Goal: Navigation & Orientation: Find specific page/section

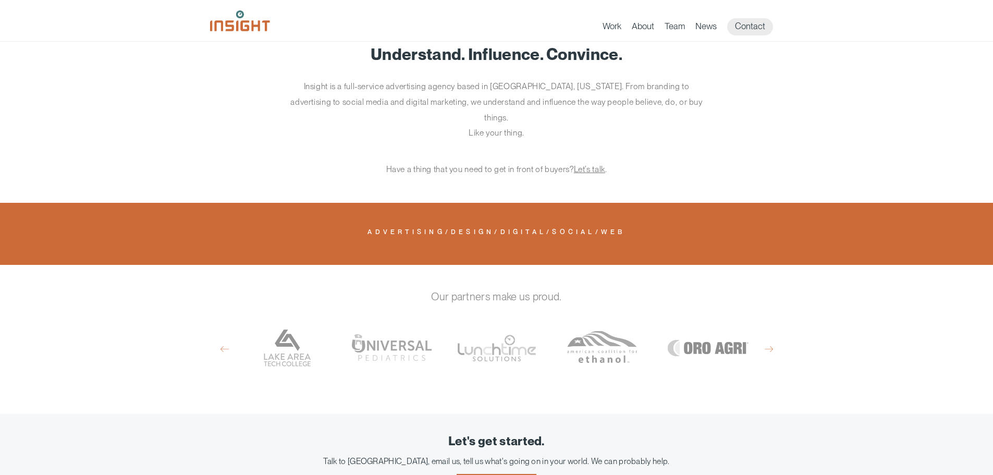
scroll to position [759, 0]
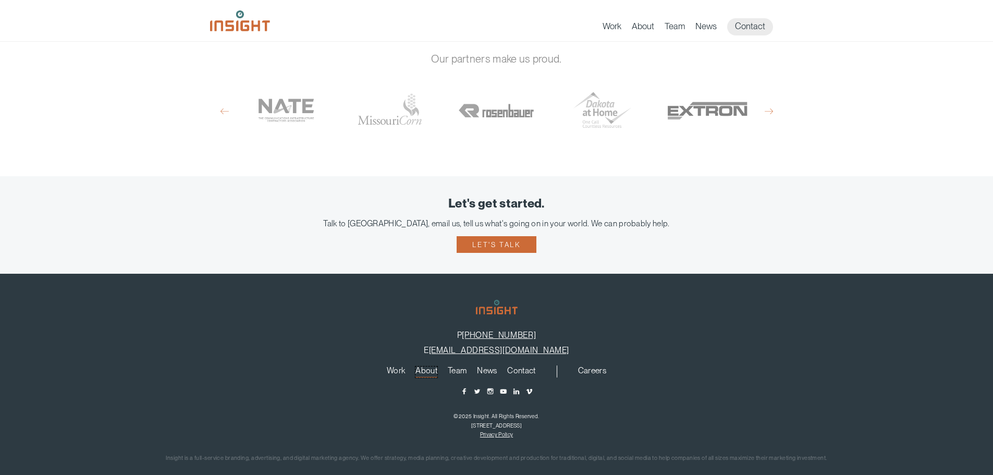
click at [426, 366] on link "About" at bounding box center [426, 371] width 22 height 11
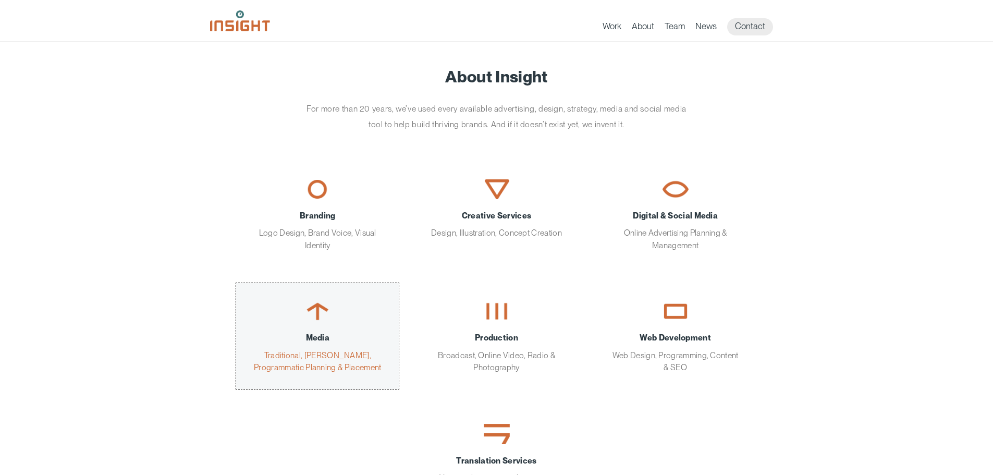
click at [323, 340] on span "Media" at bounding box center [317, 337] width 131 height 12
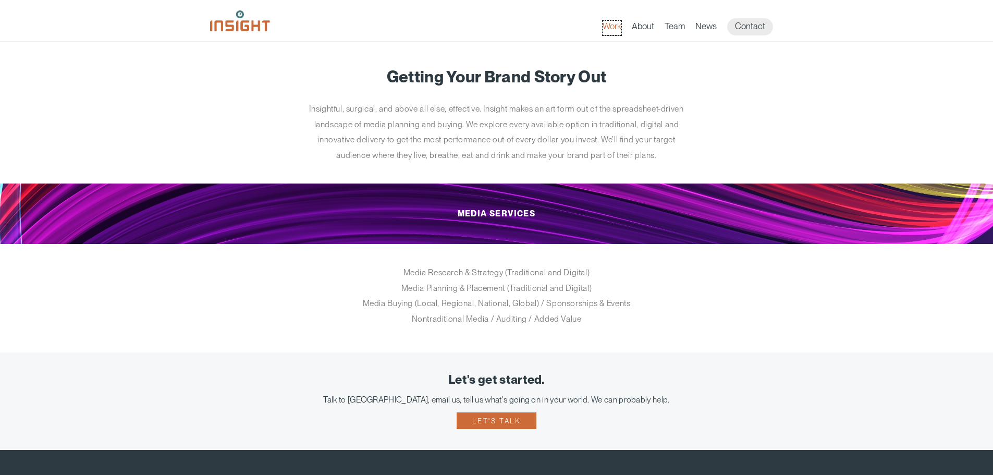
click at [616, 27] on link "Work" at bounding box center [611, 28] width 19 height 15
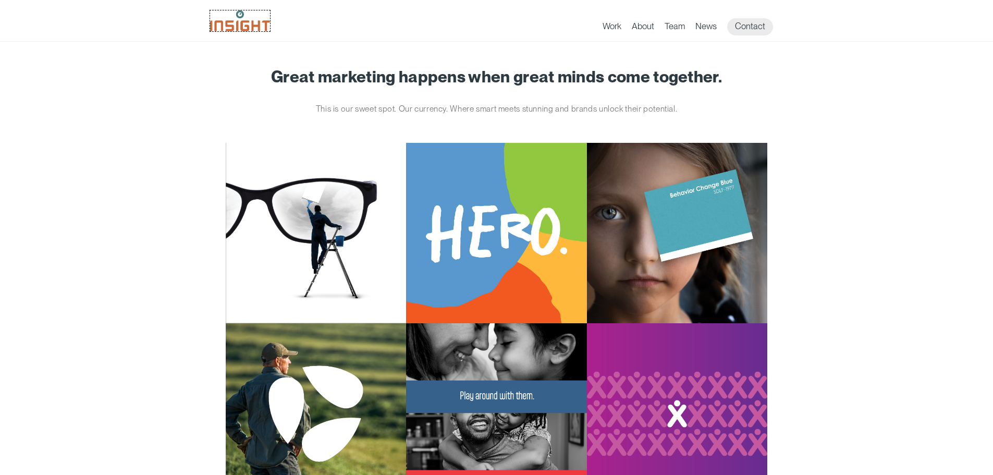
click at [244, 24] on img at bounding box center [240, 20] width 60 height 21
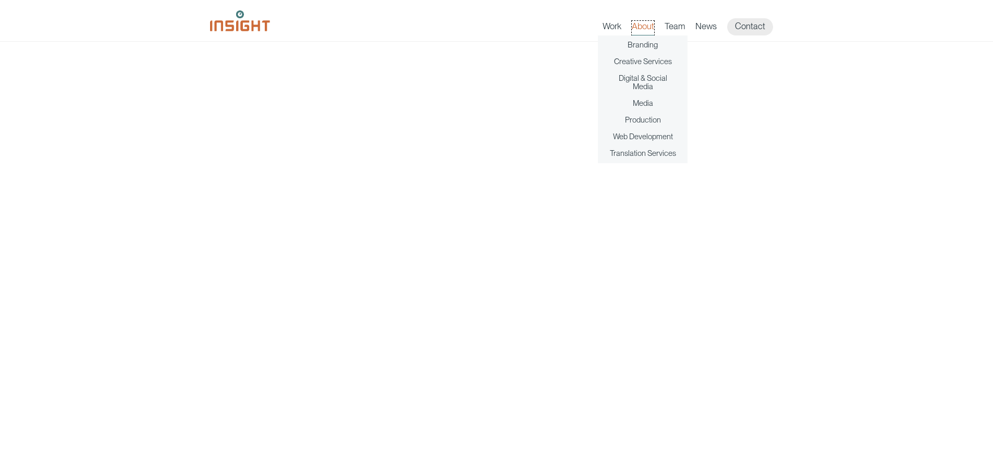
click at [642, 28] on link "About" at bounding box center [643, 28] width 22 height 15
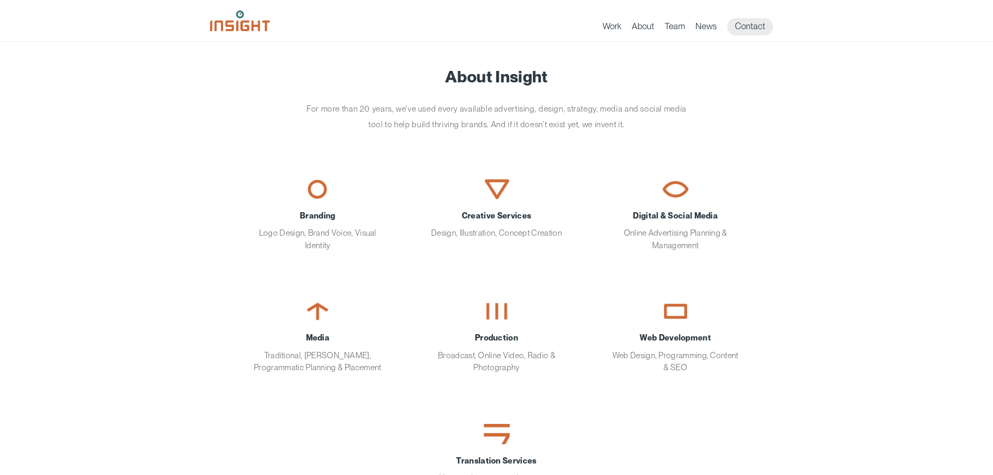
click at [740, 26] on link "Contact" at bounding box center [750, 26] width 46 height 17
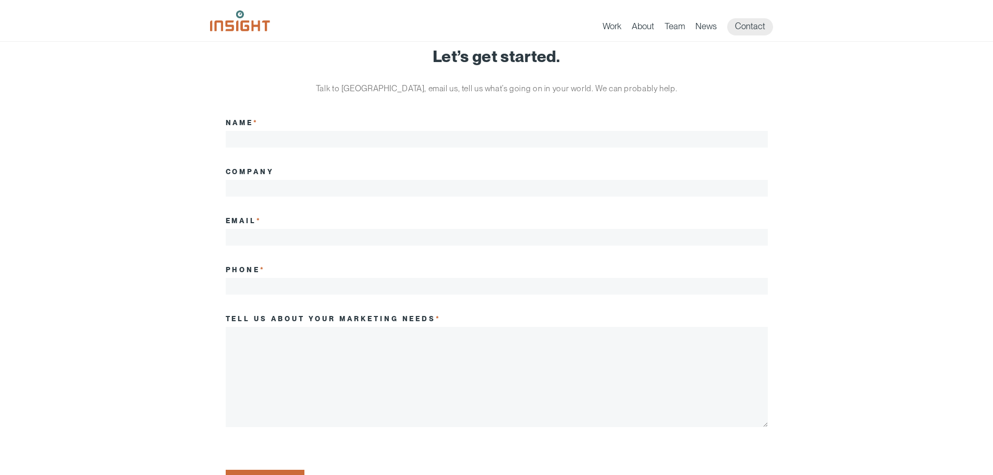
scroll to position [469, 0]
